Goal: Information Seeking & Learning: Compare options

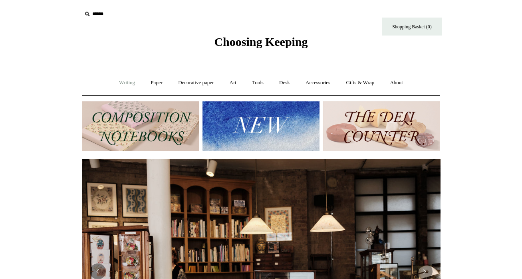
click at [133, 86] on link "Writing +" at bounding box center [127, 82] width 30 height 21
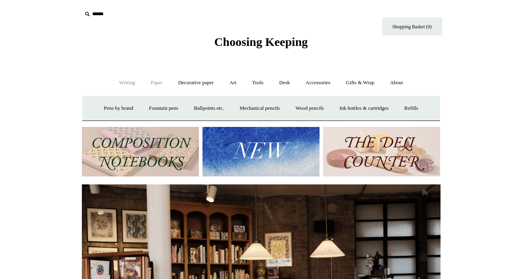
click at [150, 82] on link "Paper +" at bounding box center [156, 82] width 26 height 21
click at [134, 105] on link "Notebooks +" at bounding box center [149, 108] width 37 height 21
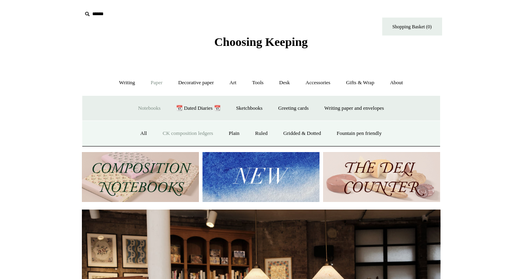
click at [180, 129] on link "CK composition ledgers" at bounding box center [187, 133] width 65 height 21
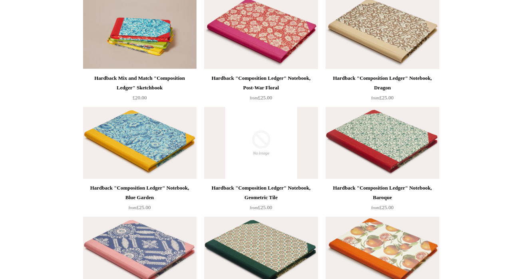
scroll to position [109, 0]
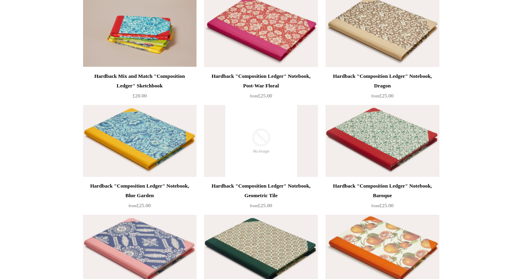
click at [231, 185] on div "Hardback "Composition Ledger" Notebook, Geometric Tile" at bounding box center [260, 190] width 109 height 19
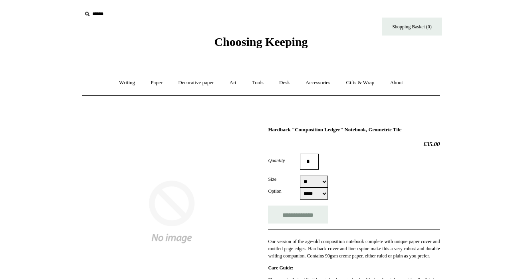
click at [311, 132] on h1 "Hardback "Composition Ledger" Notebook, Geometric Tile" at bounding box center [354, 130] width 172 height 6
copy div "Hardback "Composition Ledger" Notebook, Geometric Tile"
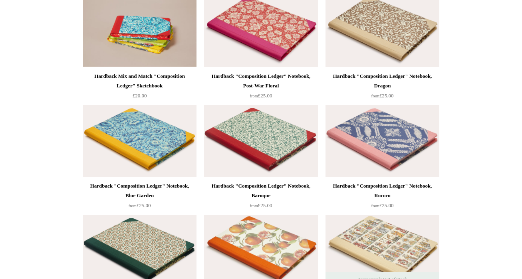
scroll to position [107, 0]
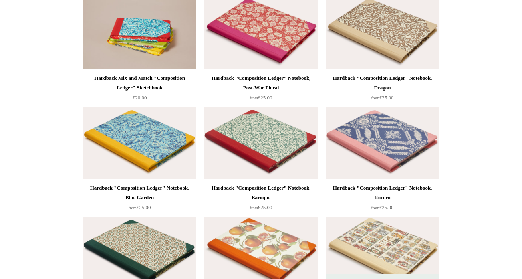
click at [299, 165] on img at bounding box center [260, 143] width 113 height 72
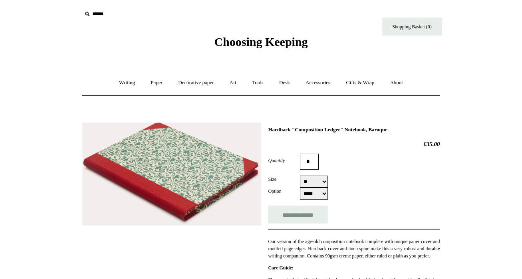
click at [313, 181] on select "** **" at bounding box center [314, 182] width 28 height 12
select select "**"
click at [300, 176] on select "** **" at bounding box center [314, 182] width 28 height 12
click at [315, 196] on select "***** *****" at bounding box center [314, 194] width 28 height 12
select select "*****"
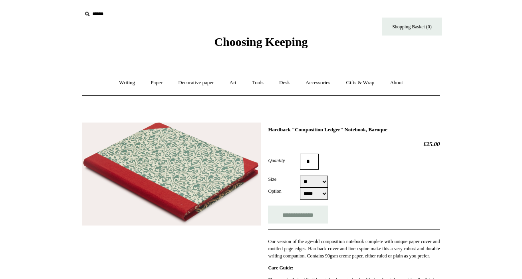
click at [300, 188] on select "***** *****" at bounding box center [314, 194] width 28 height 12
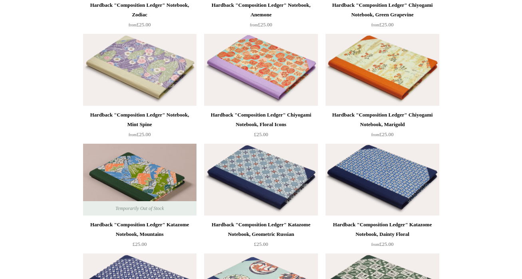
scroll to position [635, 0]
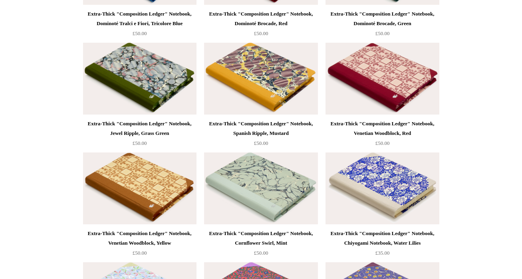
scroll to position [2258, 0]
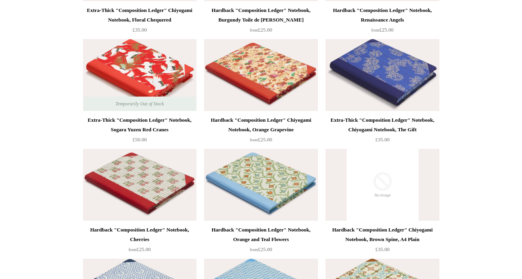
scroll to position [1992, 0]
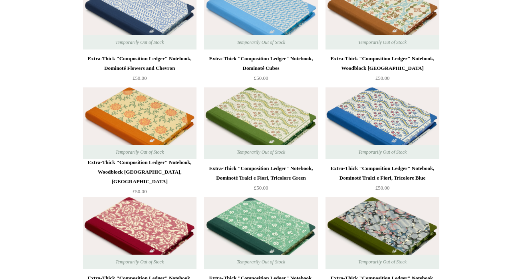
click at [253, 135] on img at bounding box center [260, 123] width 113 height 72
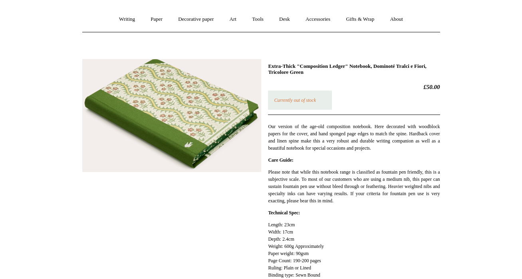
scroll to position [91, 0]
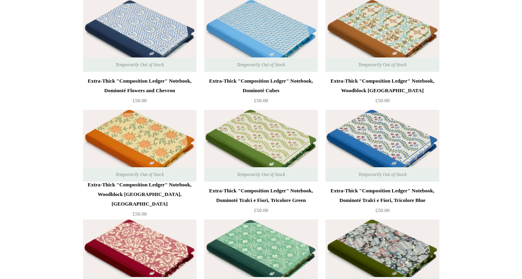
scroll to position [2034, 0]
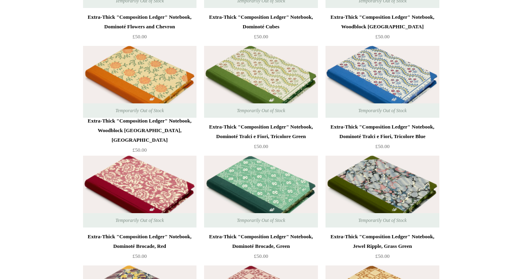
click at [281, 128] on div "Extra-Thick "Composition Ledger" Notebook, Dominoté Tralci e Fiori, Tricolore G…" at bounding box center [260, 131] width 109 height 19
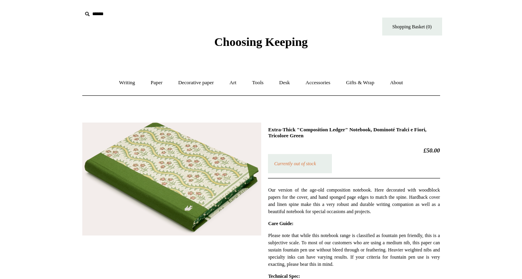
click at [317, 128] on h1 "Extra-Thick "Composition Ledger" Notebook, Dominoté Tralci e Fiori, Tricolore G…" at bounding box center [354, 133] width 172 height 12
copy div "Extra-Thick "Composition Ledger" Notebook, Dominoté Tralci e Fiori, Tricolore G…"
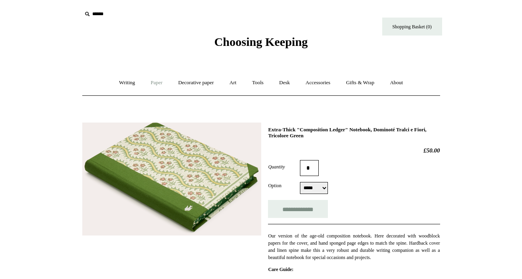
click at [148, 83] on link "Paper +" at bounding box center [156, 82] width 26 height 21
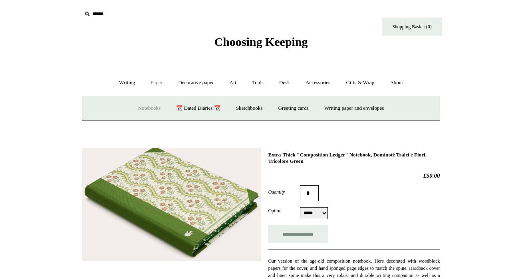
click at [149, 110] on link "Notebooks +" at bounding box center [149, 108] width 37 height 21
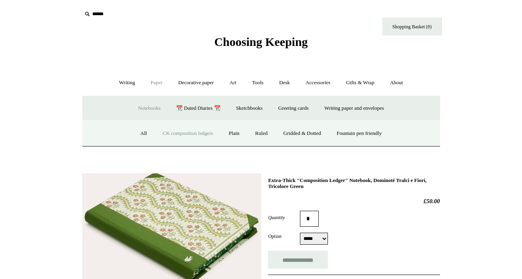
click at [200, 125] on link "CK composition ledgers" at bounding box center [187, 133] width 65 height 21
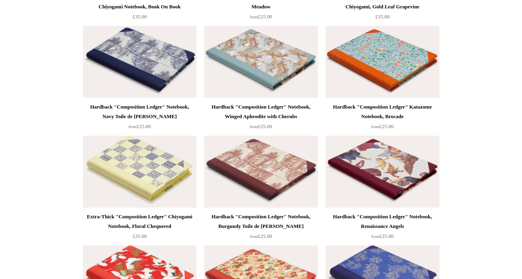
scroll to position [1506, 0]
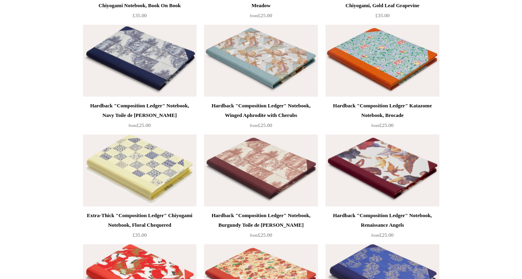
click at [434, 47] on img at bounding box center [381, 61] width 113 height 72
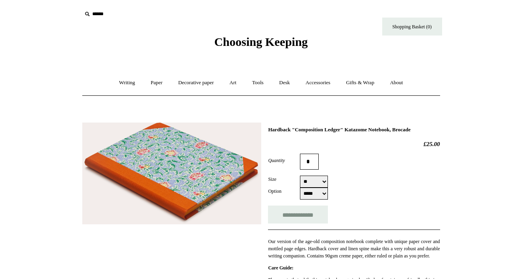
select select "**"
select select "*****"
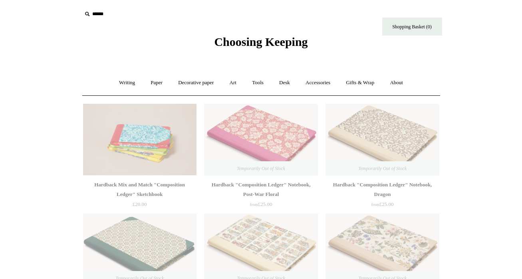
scroll to position [1506, 0]
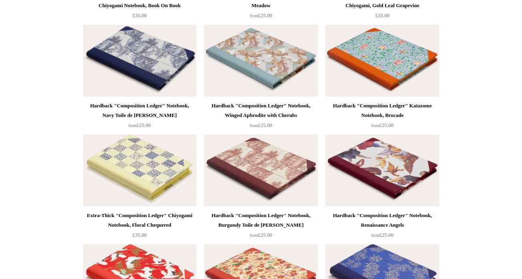
click at [148, 31] on img at bounding box center [139, 61] width 113 height 72
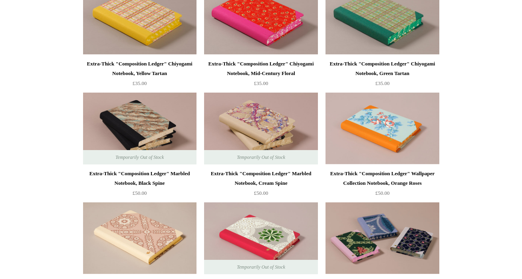
scroll to position [637, 0]
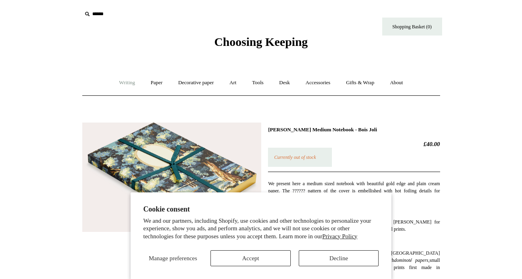
click at [128, 87] on link "Writing +" at bounding box center [127, 82] width 30 height 21
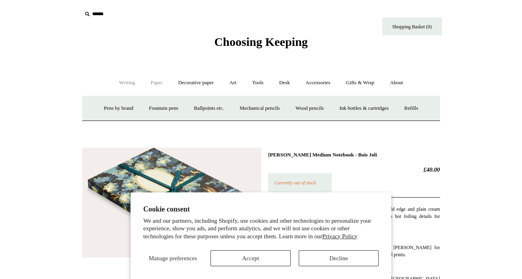
click at [155, 84] on link "Paper +" at bounding box center [156, 82] width 26 height 21
click at [152, 106] on link "Notebooks +" at bounding box center [149, 108] width 37 height 21
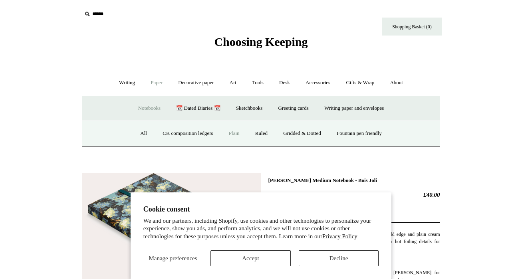
click at [230, 132] on link "Plain" at bounding box center [234, 133] width 25 height 21
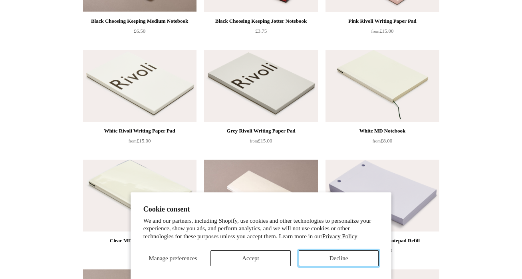
click at [334, 263] on button "Decline" at bounding box center [339, 258] width 80 height 16
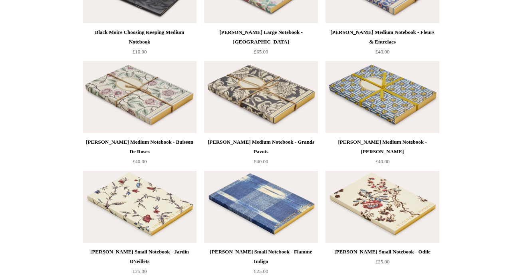
scroll to position [2107, 0]
